Goal: Task Accomplishment & Management: Manage account settings

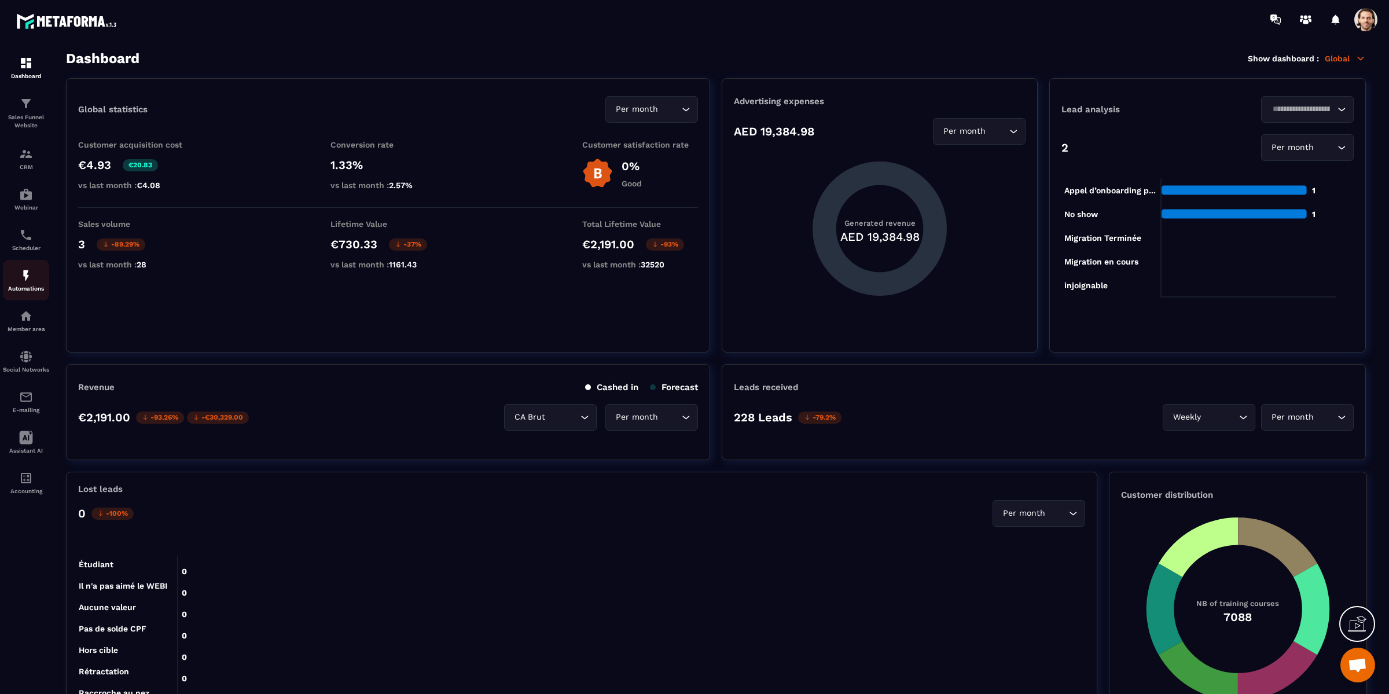
click at [26, 286] on div "Automations" at bounding box center [26, 280] width 46 height 23
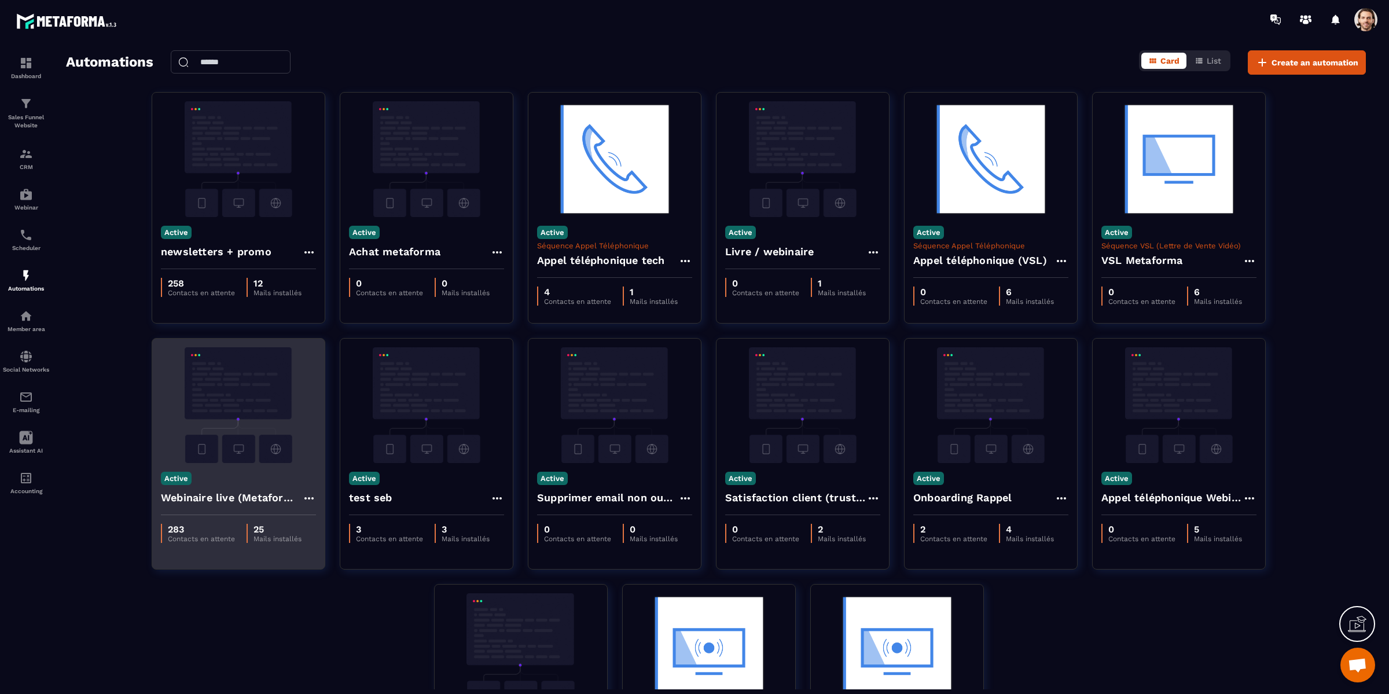
click at [248, 421] on img at bounding box center [238, 405] width 155 height 116
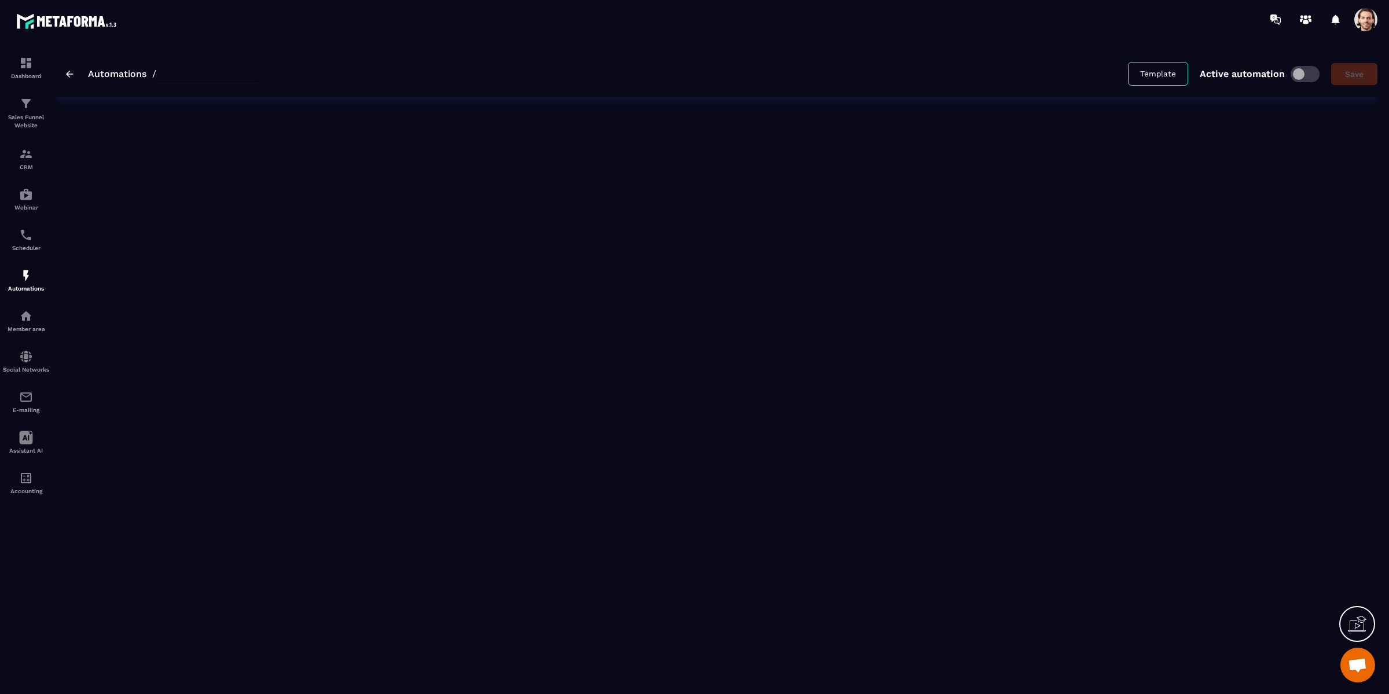
type input "**********"
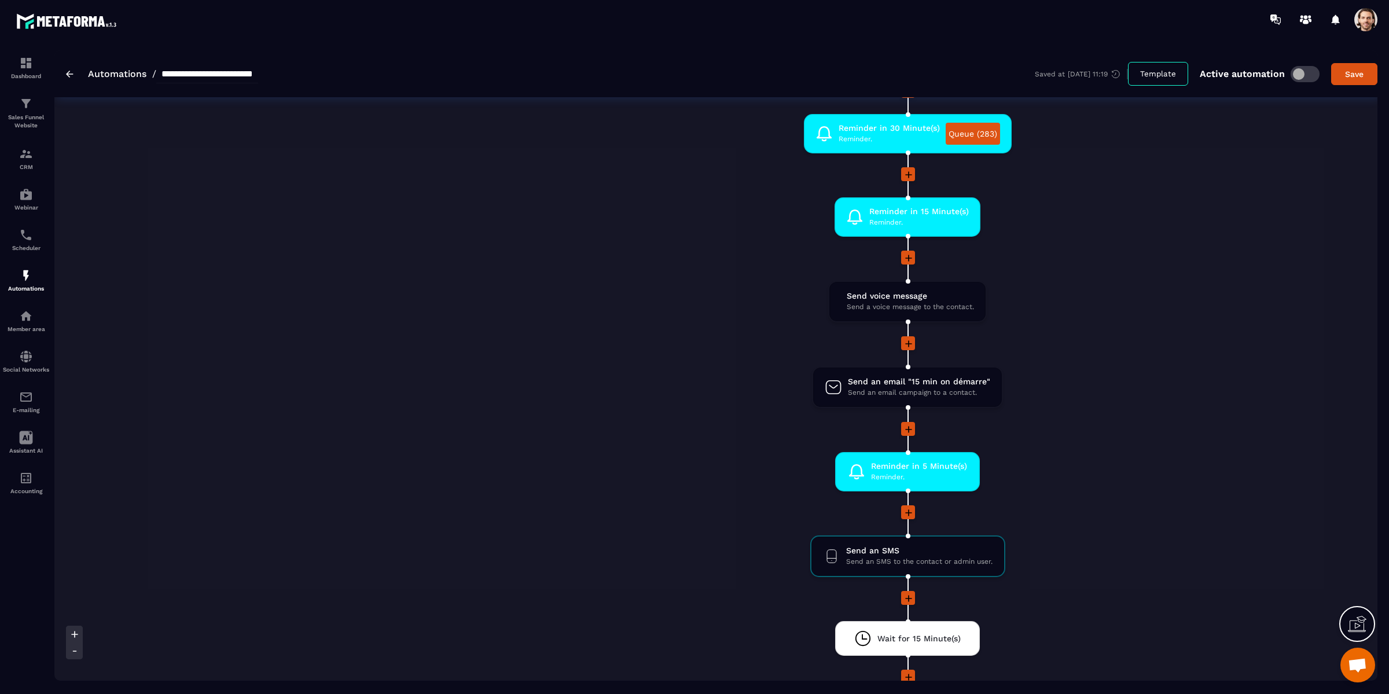
scroll to position [848, 0]
